Goal: Check status: Check status

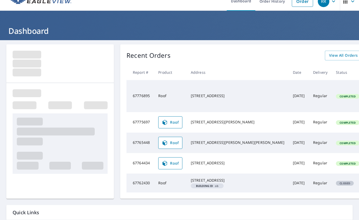
scroll to position [9, 0]
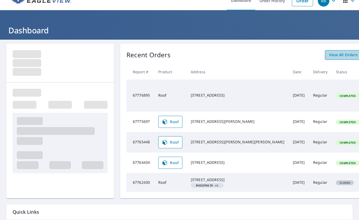
click at [329, 55] on span "View All Orders" at bounding box center [343, 55] width 29 height 7
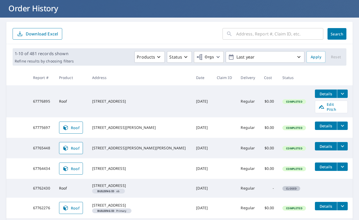
scroll to position [34, 0]
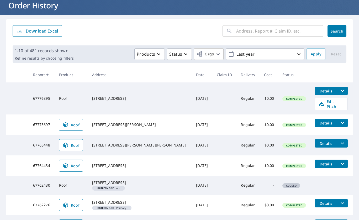
click at [318, 142] on span "Details" at bounding box center [326, 143] width 16 height 5
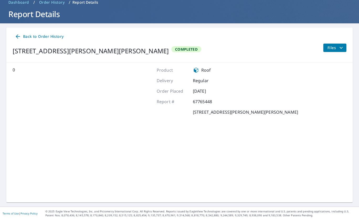
scroll to position [25, 0]
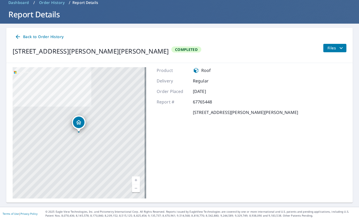
click at [15, 35] on icon at bounding box center [18, 37] width 6 height 6
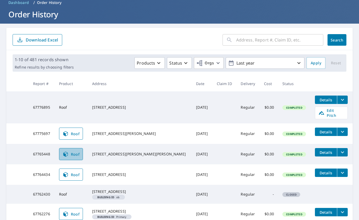
click at [80, 153] on span "Roof" at bounding box center [70, 154] width 17 height 6
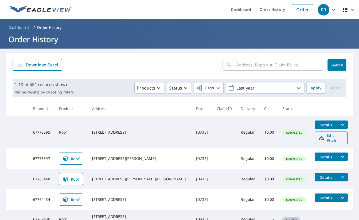
click at [322, 138] on span "Edit Pitch" at bounding box center [331, 138] width 26 height 10
